Goal: Register for event/course

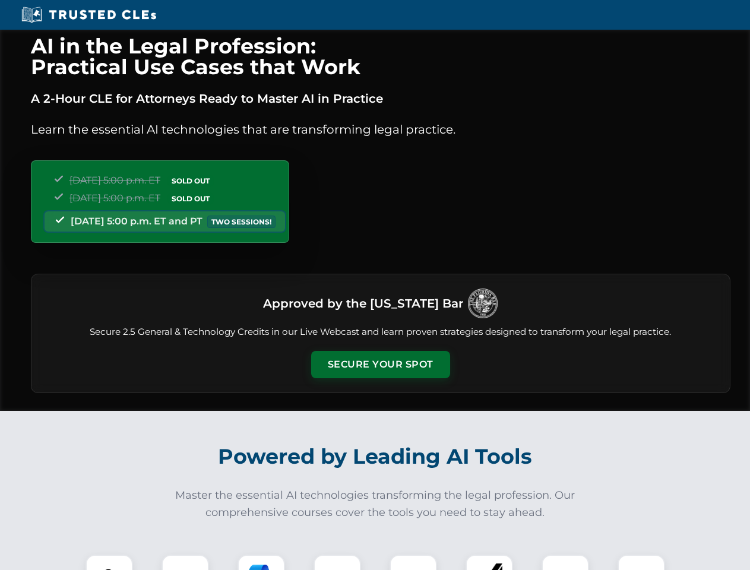
click at [380, 364] on button "Secure Your Spot" at bounding box center [380, 364] width 139 height 27
click at [109, 562] on img at bounding box center [109, 578] width 34 height 34
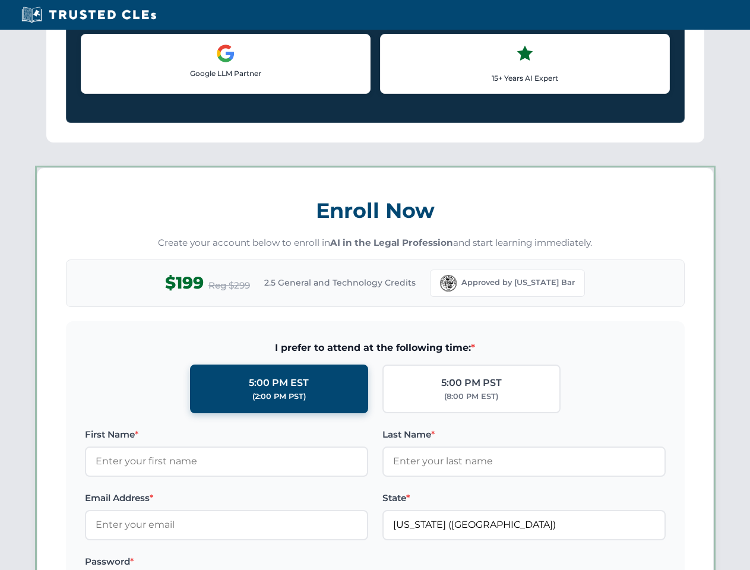
click at [261, 562] on label "Password *" at bounding box center [226, 561] width 283 height 14
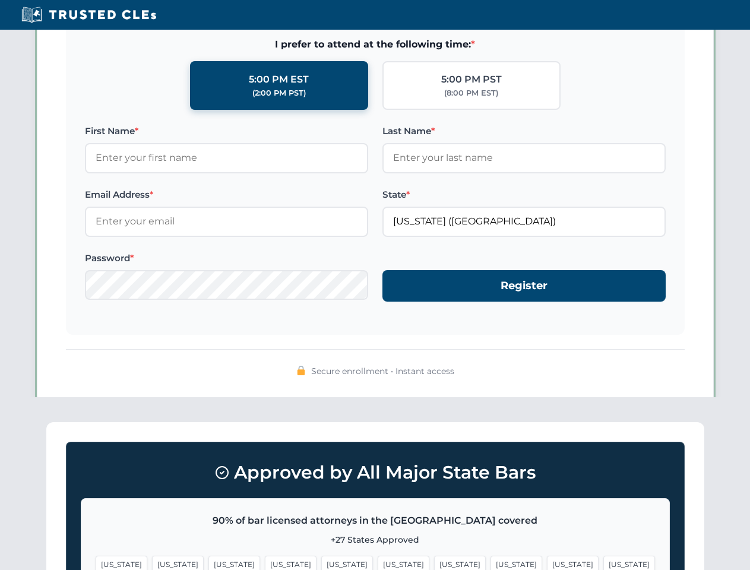
click at [547, 562] on span "[US_STATE]" at bounding box center [573, 564] width 52 height 17
